Goal: Information Seeking & Learning: Learn about a topic

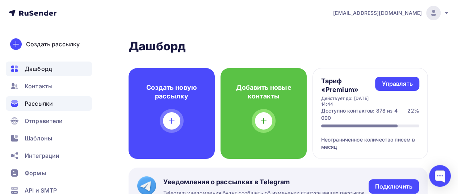
click at [63, 102] on div "Рассылки" at bounding box center [49, 103] width 86 height 14
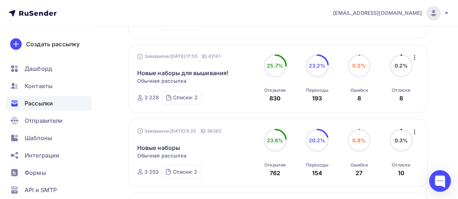
scroll to position [579, 0]
click at [207, 77] on link "Новые наборы для вышивания!" at bounding box center [183, 72] width 92 height 9
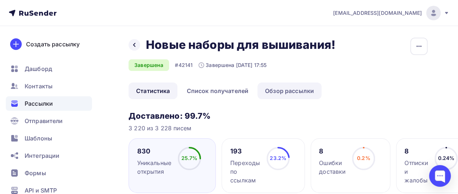
click at [292, 94] on link "Обзор рассылки" at bounding box center [289, 91] width 64 height 17
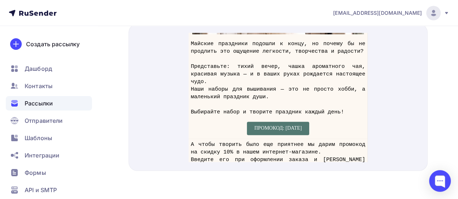
scroll to position [53, 0]
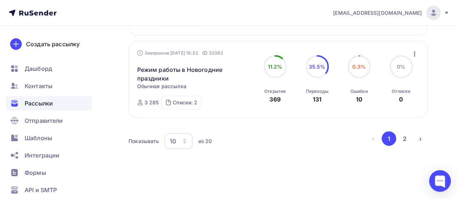
scroll to position [806, 0]
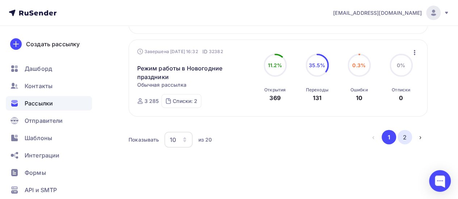
click at [402, 145] on button "2" at bounding box center [404, 137] width 14 height 14
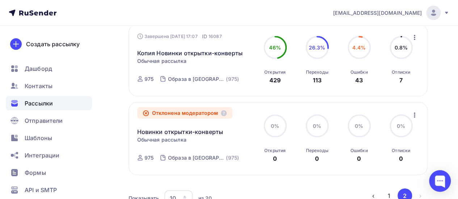
scroll to position [702, 0]
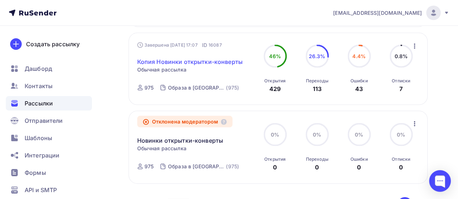
click at [186, 62] on link "Копия Новинки открытки-конверты" at bounding box center [189, 62] width 105 height 9
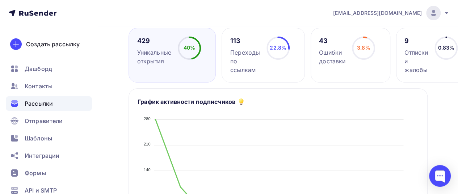
scroll to position [36, 0]
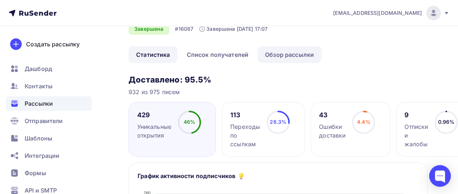
click at [295, 58] on link "Обзор рассылки" at bounding box center [289, 54] width 64 height 17
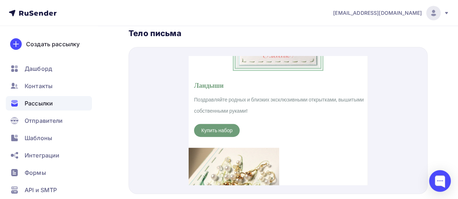
scroll to position [253, 0]
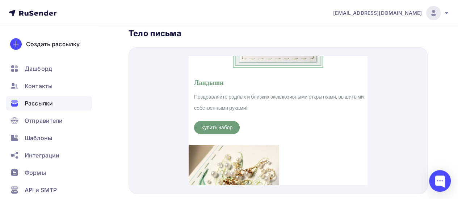
drag, startPoint x: 270, startPoint y: 81, endPoint x: 254, endPoint y: 85, distance: 16.1
click at [254, 85] on span "Поздравляйте родных и близких эксклюзивными открытками, вышитыми собственными р…" at bounding box center [279, 94] width 170 height 18
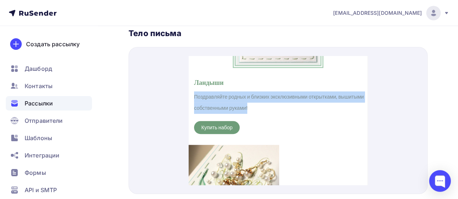
drag, startPoint x: 276, startPoint y: 97, endPoint x: 193, endPoint y: 86, distance: 83.2
click at [194, 86] on p "Поздравляйте родных и близких эксклюзивными открытками, вышитыми собственными р…" at bounding box center [279, 94] width 170 height 22
copy span "Поздравляйте родных и близких эксклюзивными открытками, вышитыми собственными р…"
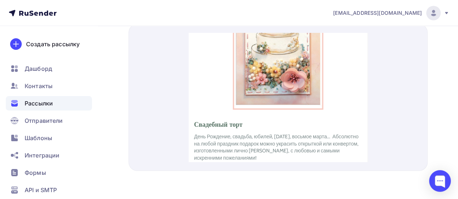
scroll to position [963, 0]
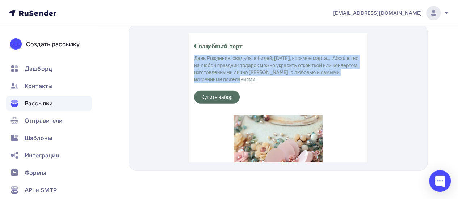
drag, startPoint x: 262, startPoint y: 69, endPoint x: 195, endPoint y: 48, distance: 70.7
click at [195, 48] on p "День Рождение, свадьба, юбилей, [DATE], восьмое марта... Абсолютно на любой пра…" at bounding box center [279, 60] width 170 height 28
copy span "День Рождение, свадьба, юбилей, [DATE], восьмое марта... Абсолютно на любой пра…"
